Goal: Information Seeking & Learning: Learn about a topic

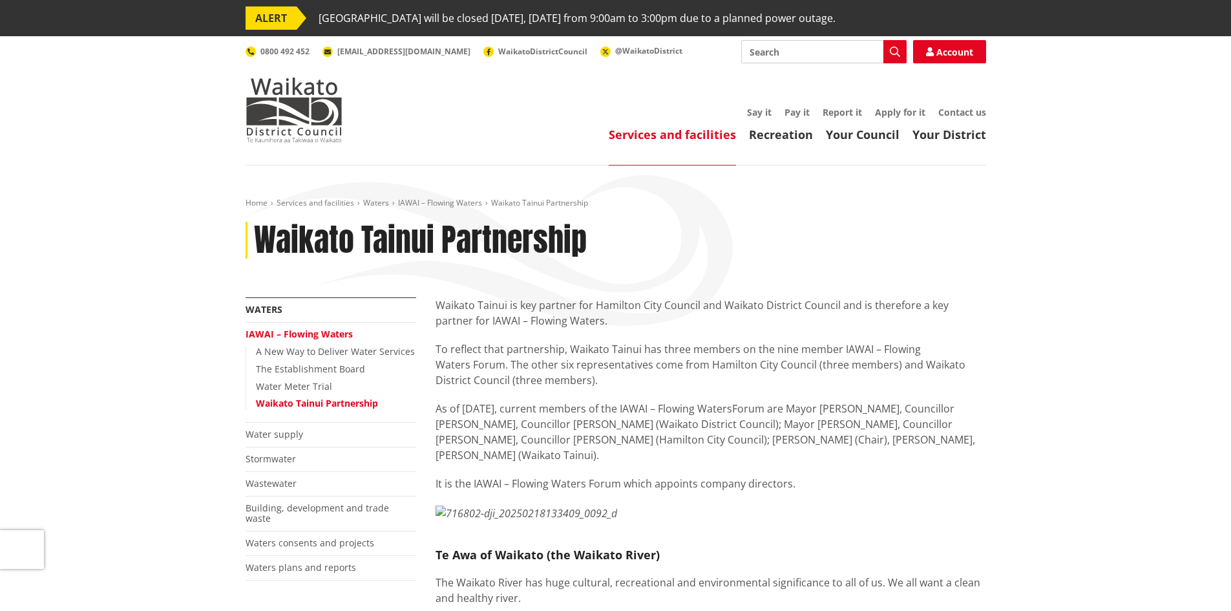
click at [597, 318] on p "Waikato Tainui is key partner for Hamilton City Council and Waikato District Co…" at bounding box center [711, 312] width 551 height 31
click at [596, 321] on p "Waikato Tainui is key partner for Hamilton City Council and Waikato District Co…" at bounding box center [711, 312] width 551 height 31
click at [655, 311] on p "Waikato Tainui is key partner for Hamilton City Council and Waikato District Co…" at bounding box center [711, 312] width 551 height 31
click at [860, 315] on p "Waikato Tainui is key partner for Hamilton City Council and Waikato District Co…" at bounding box center [711, 312] width 551 height 31
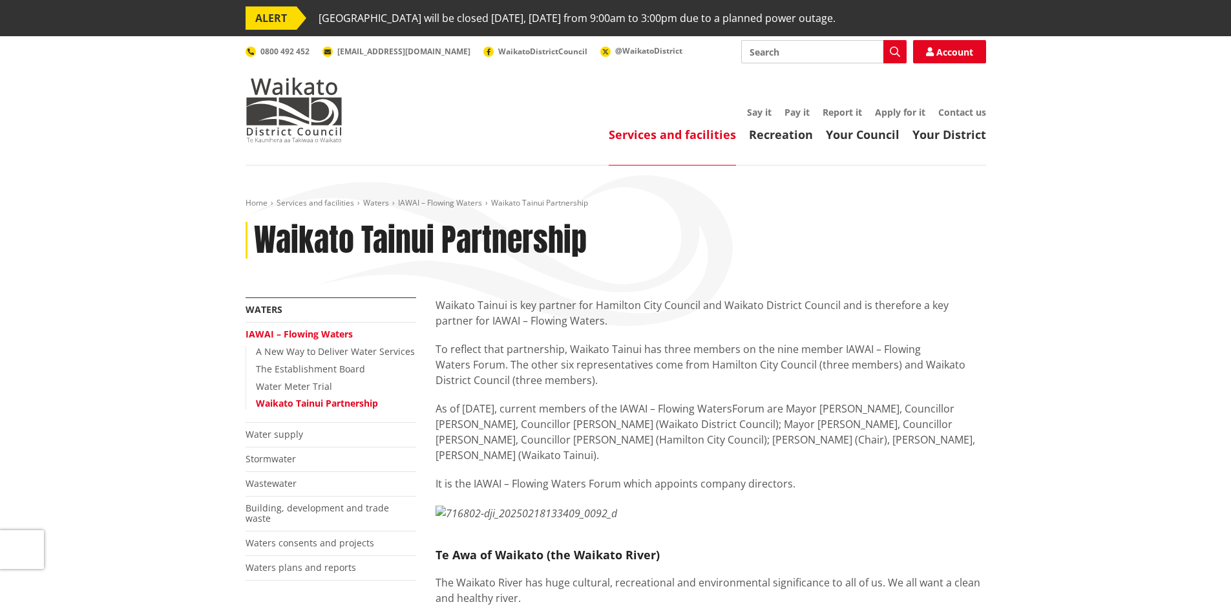
click at [809, 324] on p "Waikato Tainui is key partner for Hamilton City Council and Waikato District Co…" at bounding box center [711, 312] width 551 height 31
click at [639, 376] on p "To reflect that partnership, Waikato Tainui has three members on the nine membe…" at bounding box center [711, 364] width 551 height 47
click at [641, 335] on div "Waikato Tainui is key partner for Hamilton City Council and Waikato District Co…" at bounding box center [711, 394] width 551 height 194
click at [653, 385] on p "To reflect that partnership, Waikato Tainui has three members on the nine membe…" at bounding box center [711, 364] width 551 height 47
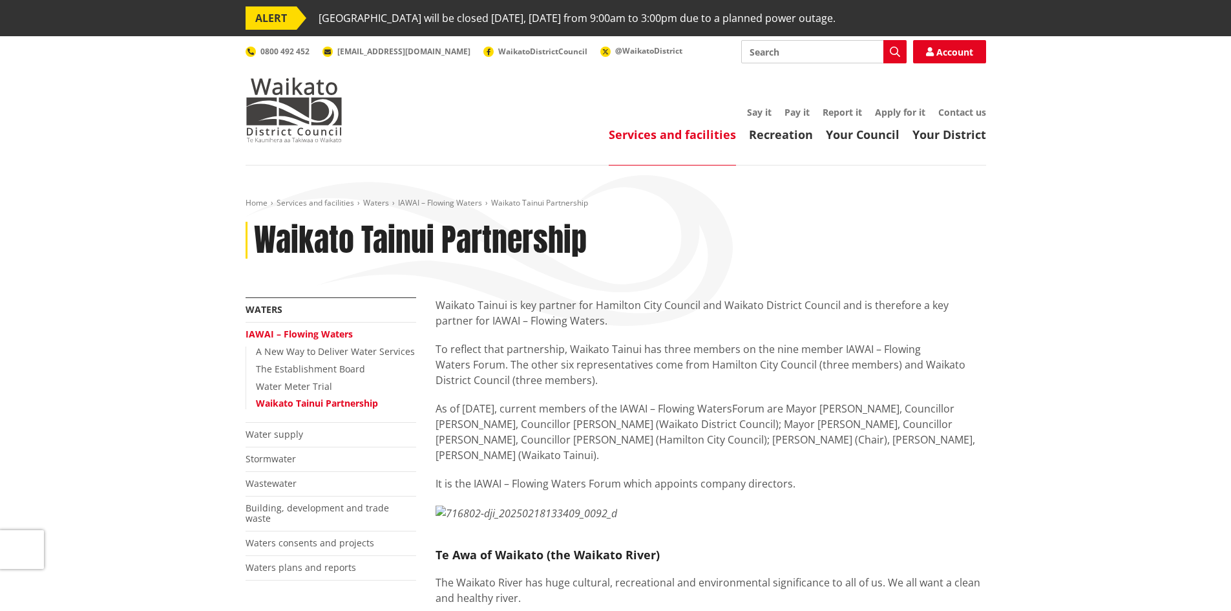
click at [655, 385] on p "To reflect that partnership, Waikato Tainui has three members on the nine membe…" at bounding box center [711, 364] width 551 height 47
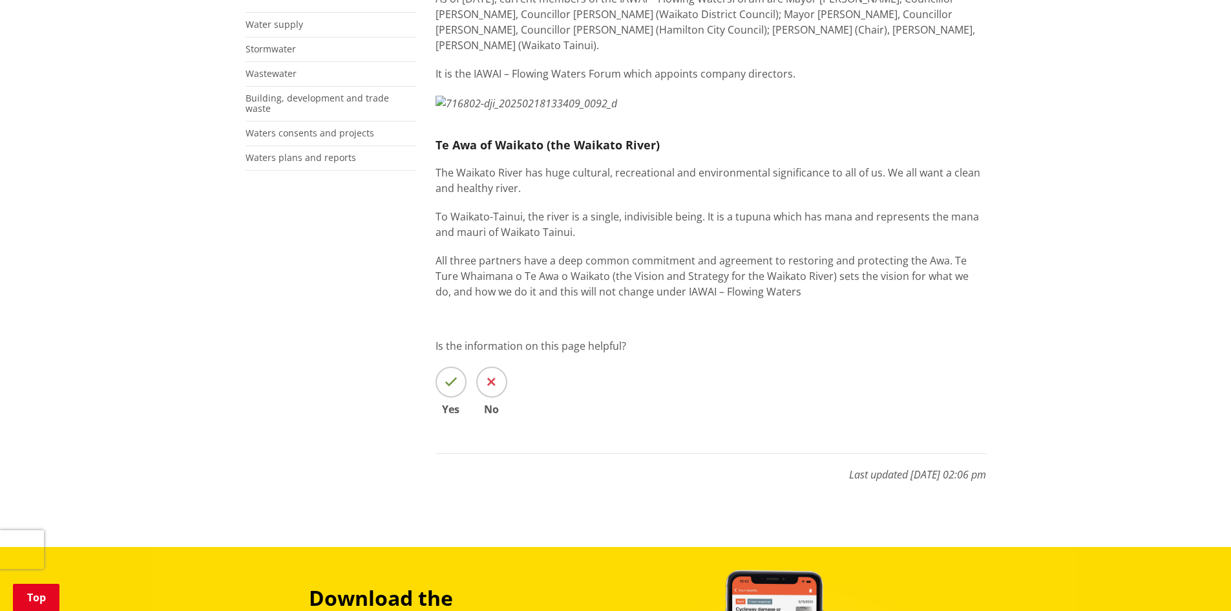
scroll to position [517, 0]
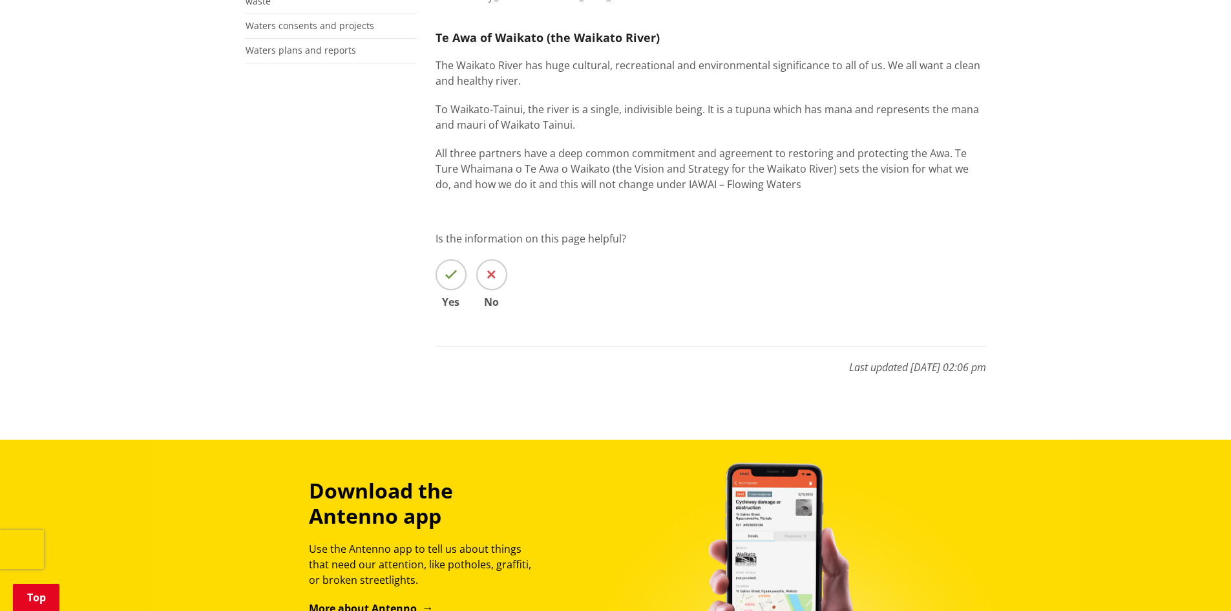
click at [566, 89] on p "The Waikato River has huge cultural, recreational and environmental significanc…" at bounding box center [711, 73] width 551 height 31
drag, startPoint x: 566, startPoint y: 373, endPoint x: 695, endPoint y: 382, distance: 128.9
click at [573, 89] on p "The Waikato River has huge cultural, recreational and environmental significanc…" at bounding box center [711, 73] width 551 height 31
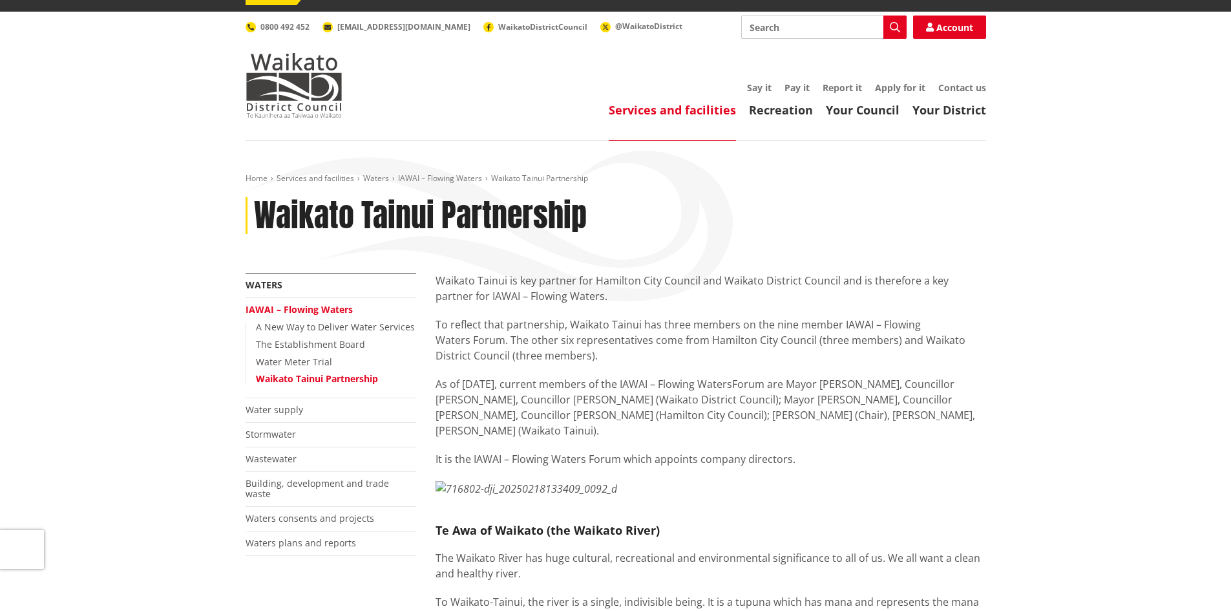
scroll to position [0, 0]
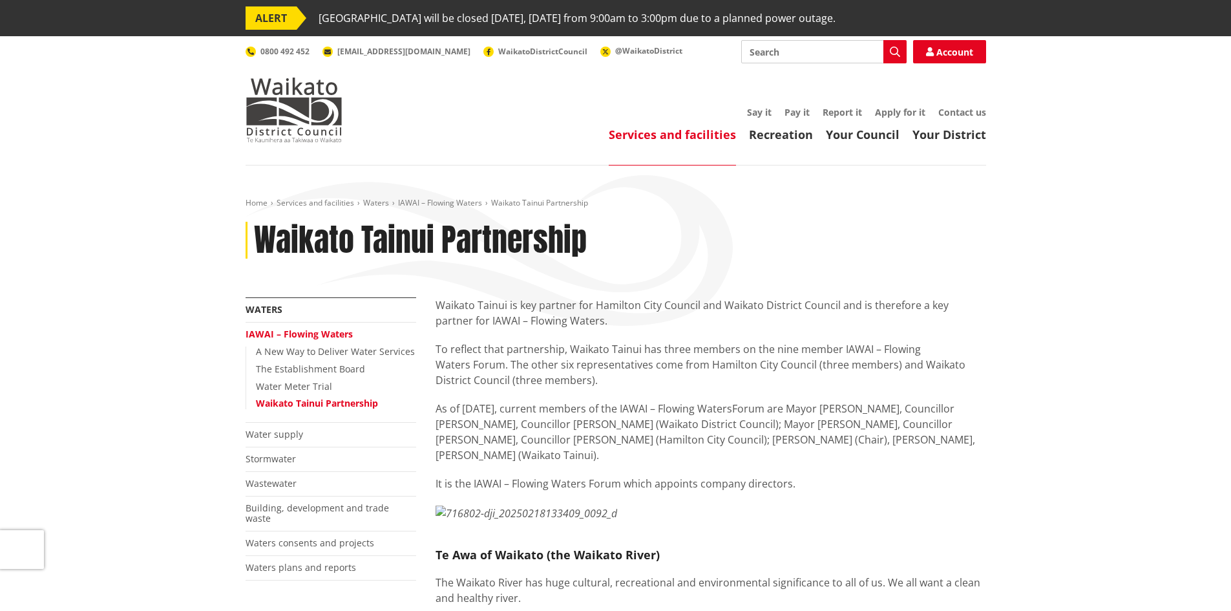
click at [1025, 384] on div "Home Services and facilities Waters IAWAI – Flowing Waters Waikato Tainui Partn…" at bounding box center [615, 560] width 1231 height 791
click at [1028, 376] on div "Home Services and facilities Waters IAWAI – Flowing Waters Waikato Tainui Partn…" at bounding box center [615, 560] width 1231 height 791
click at [1026, 334] on div "Home Services and facilities Waters IAWAI – Flowing Waters Waikato Tainui Partn…" at bounding box center [615, 560] width 1231 height 791
click at [610, 315] on p "Waikato Tainui is key partner for Hamilton City Council and Waikato District Co…" at bounding box center [711, 312] width 551 height 31
click at [770, 386] on p "To reflect that partnership, Waikato Tainui has three members on the nine membe…" at bounding box center [711, 364] width 551 height 47
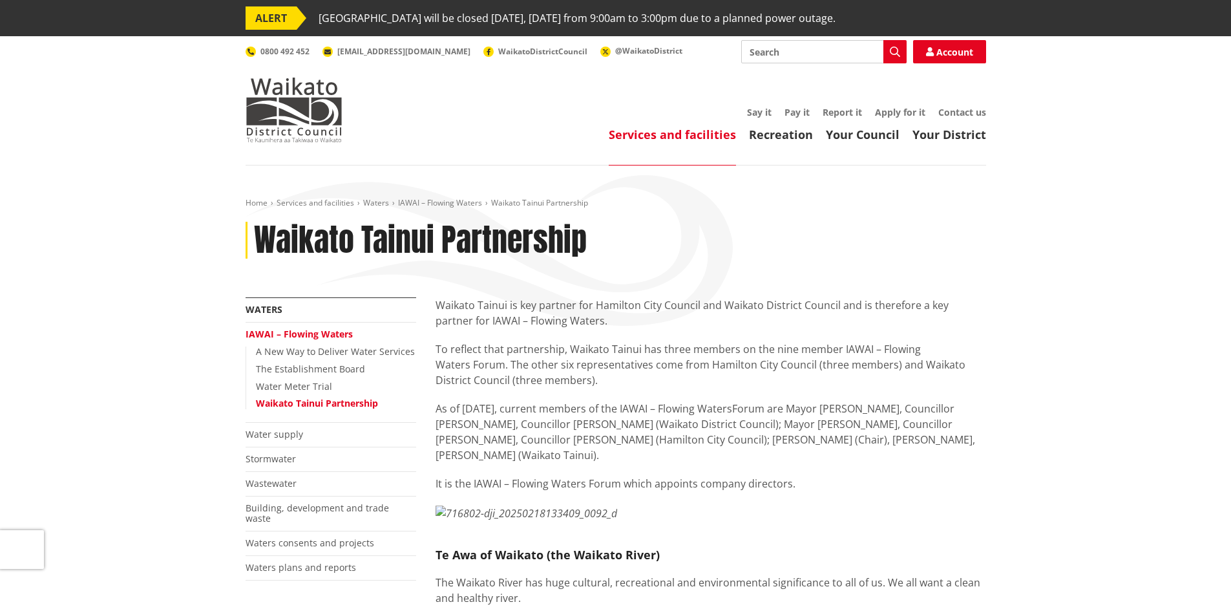
click at [770, 386] on p "To reflect that partnership, Waikato Tainui has three members on the nine membe…" at bounding box center [711, 364] width 551 height 47
click at [643, 316] on p "Waikato Tainui is key partner for Hamilton City Council and Waikato District Co…" at bounding box center [711, 312] width 551 height 31
